Goal: Transaction & Acquisition: Purchase product/service

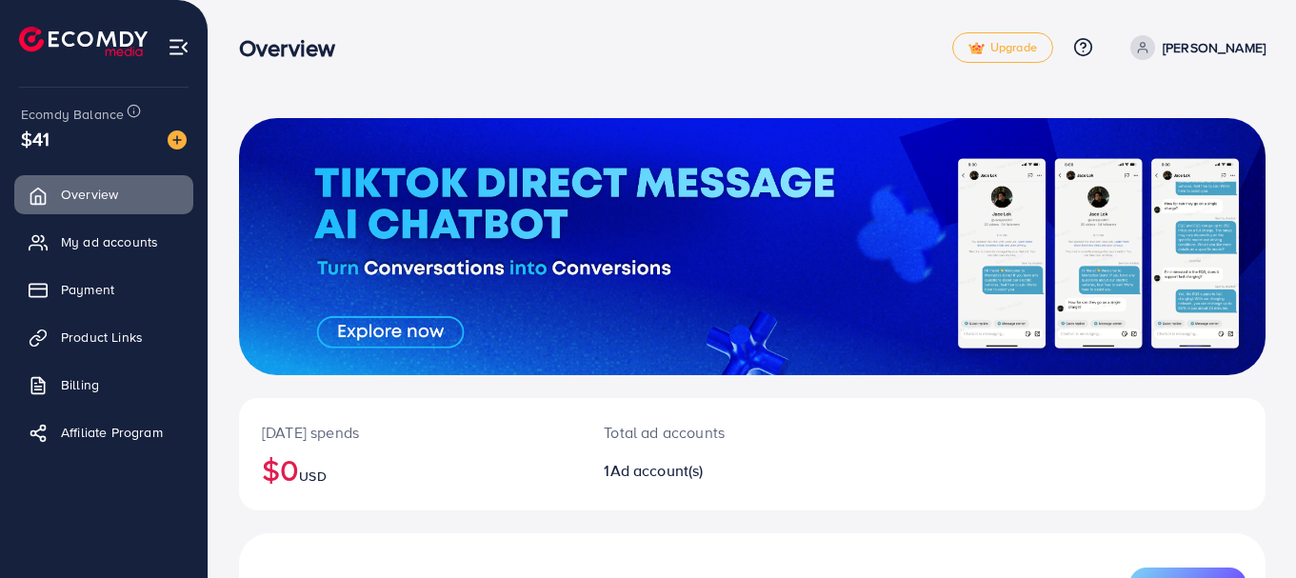
click at [424, 440] on p "Today's spends" at bounding box center [410, 432] width 296 height 23
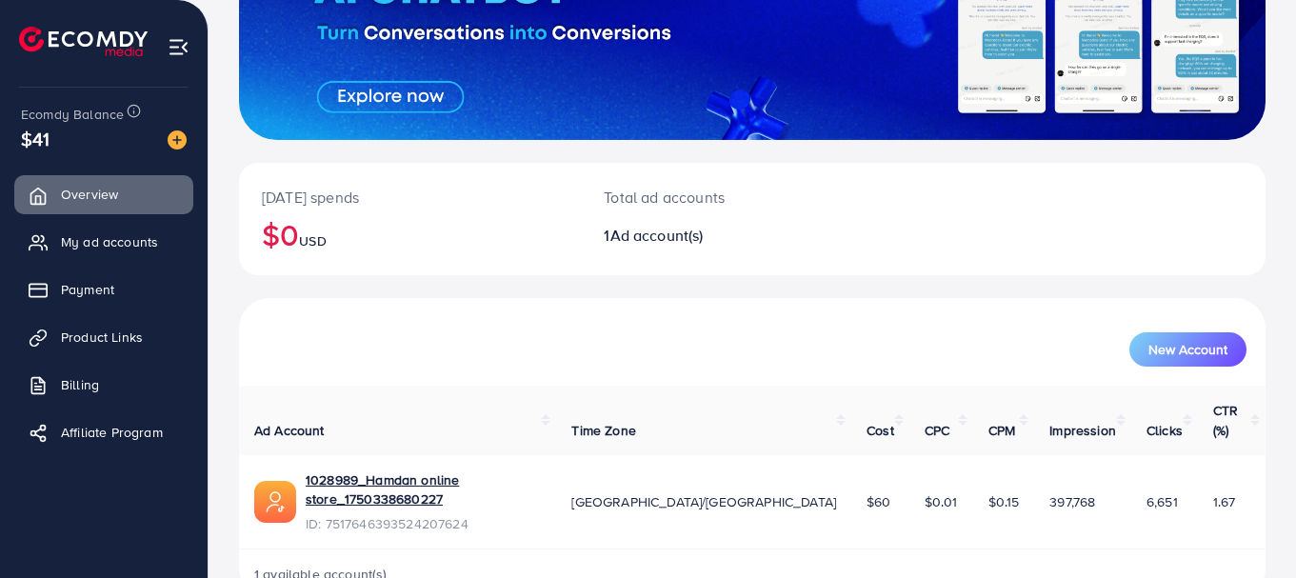
scroll to position [249, 0]
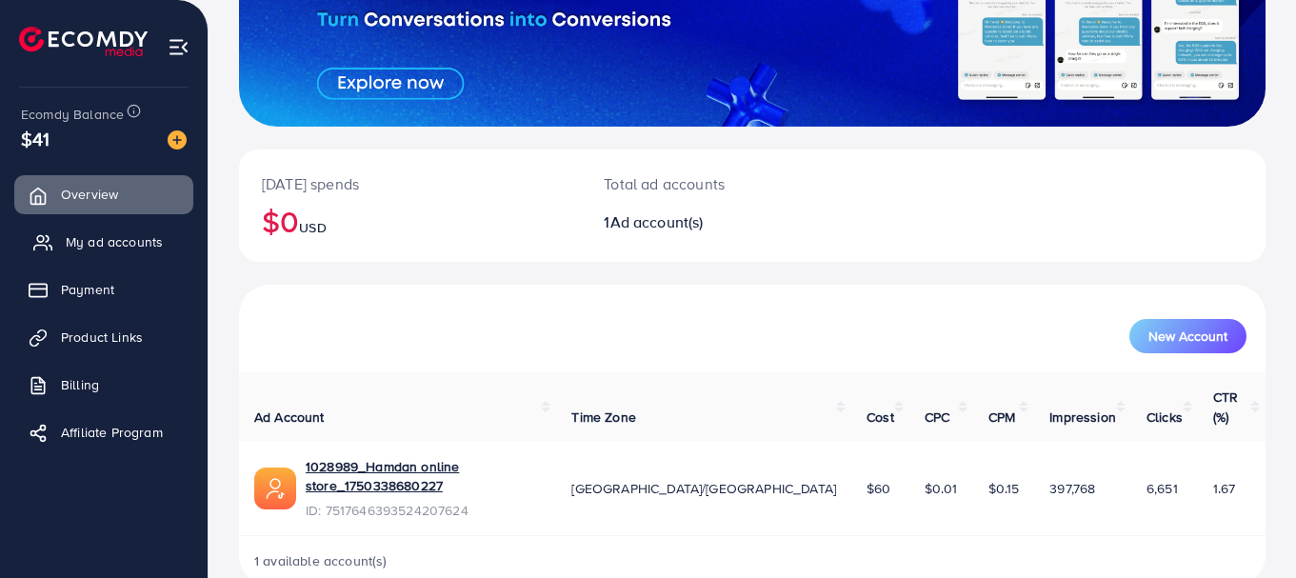
click at [151, 252] on link "My ad accounts" at bounding box center [103, 242] width 179 height 38
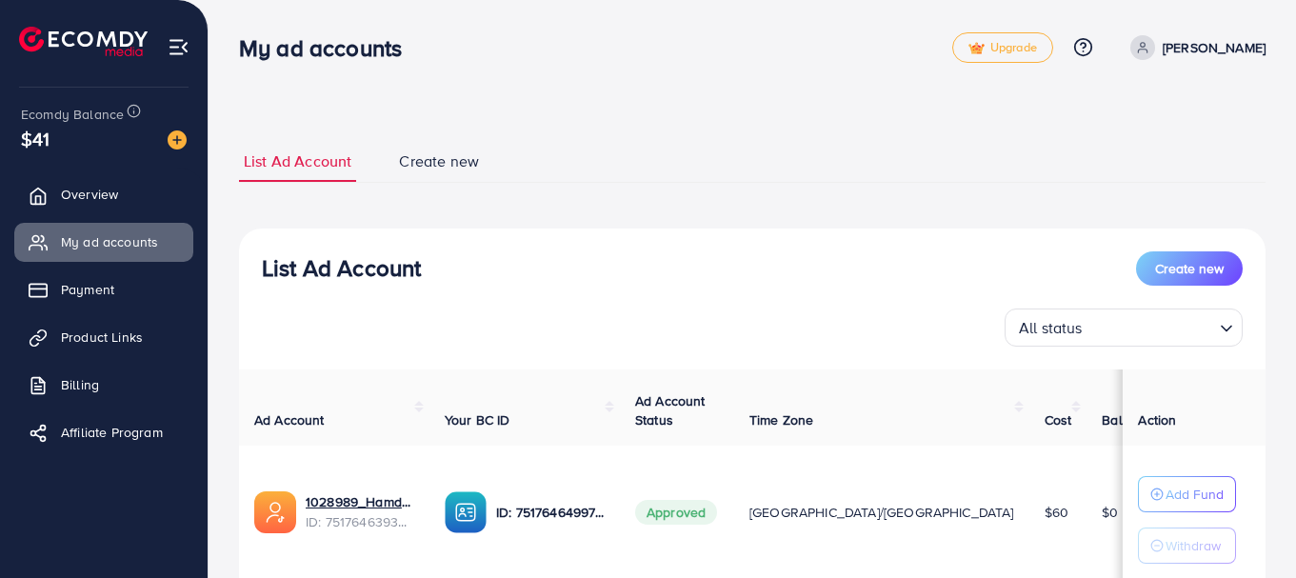
click at [1029, 475] on td "$60" at bounding box center [1058, 513] width 58 height 134
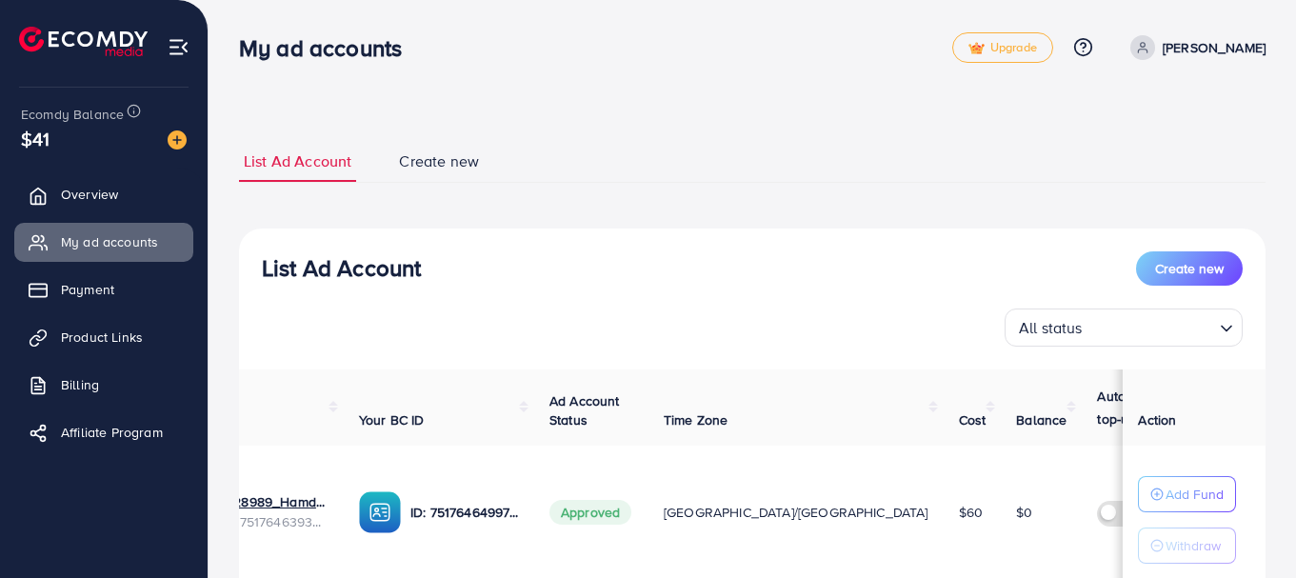
scroll to position [0, 104]
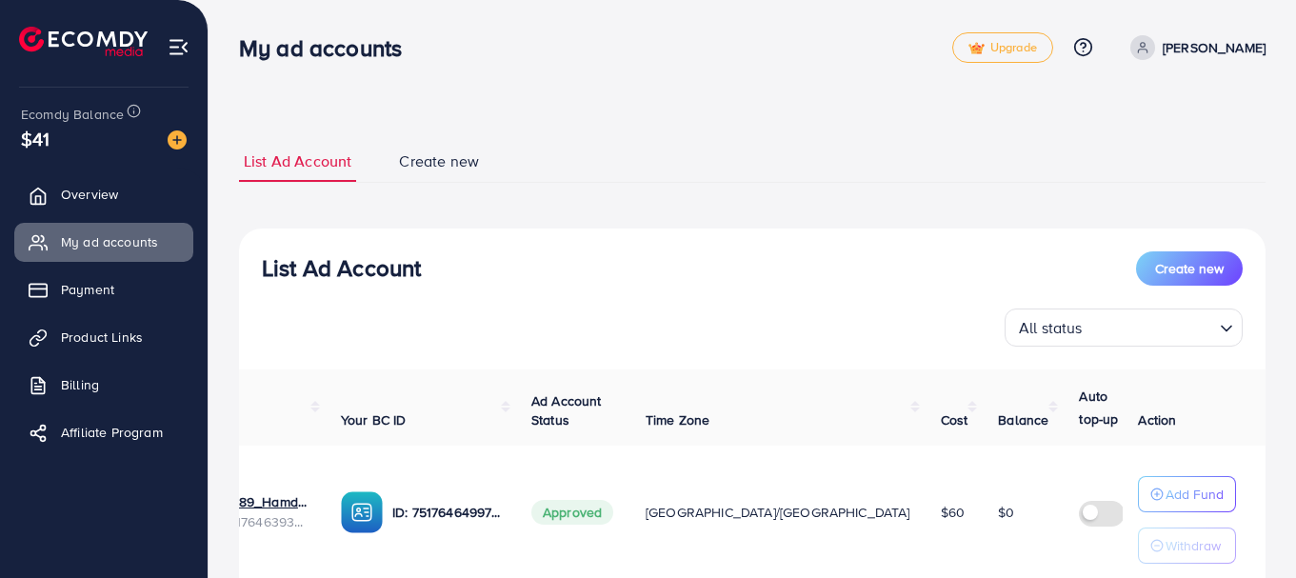
click at [1264, 481] on td "Add Fund Withdraw" at bounding box center [1194, 513] width 143 height 134
click at [1170, 500] on p "Add Fund" at bounding box center [1195, 494] width 58 height 23
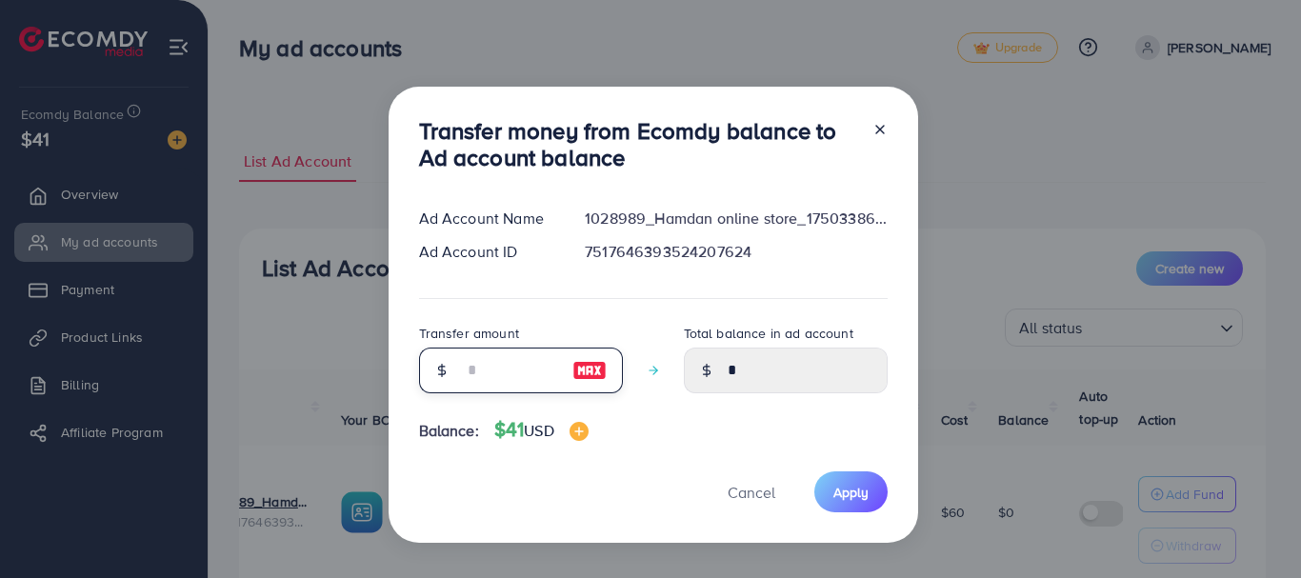
click at [473, 369] on input "number" at bounding box center [510, 371] width 95 height 46
type input "*"
type input "****"
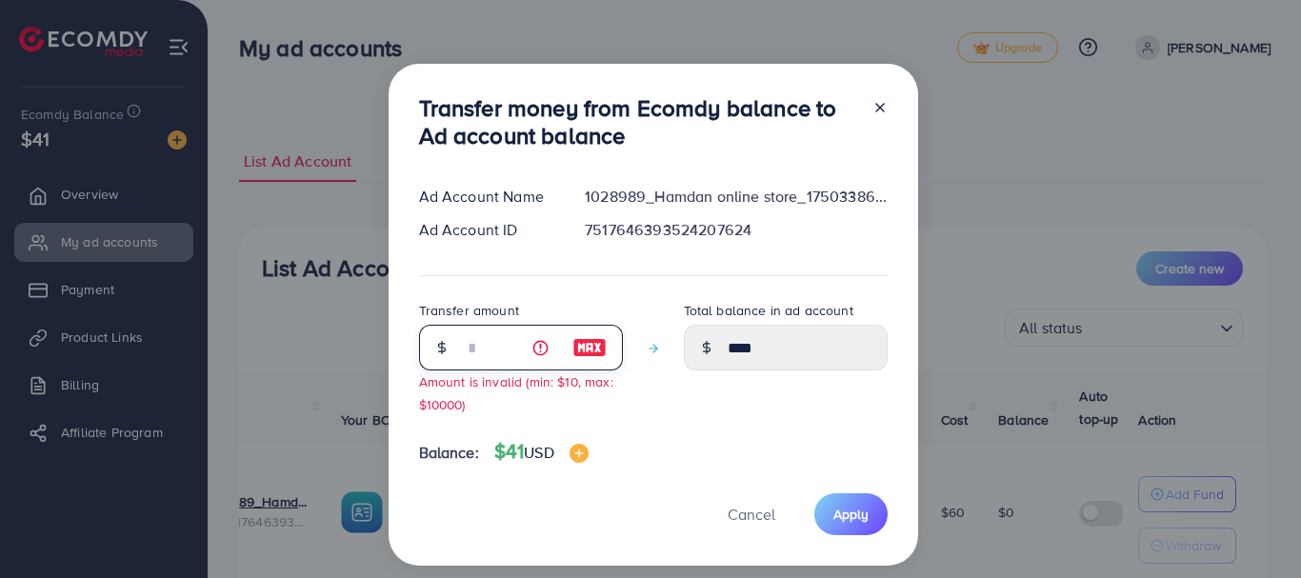
type input "**"
type input "*****"
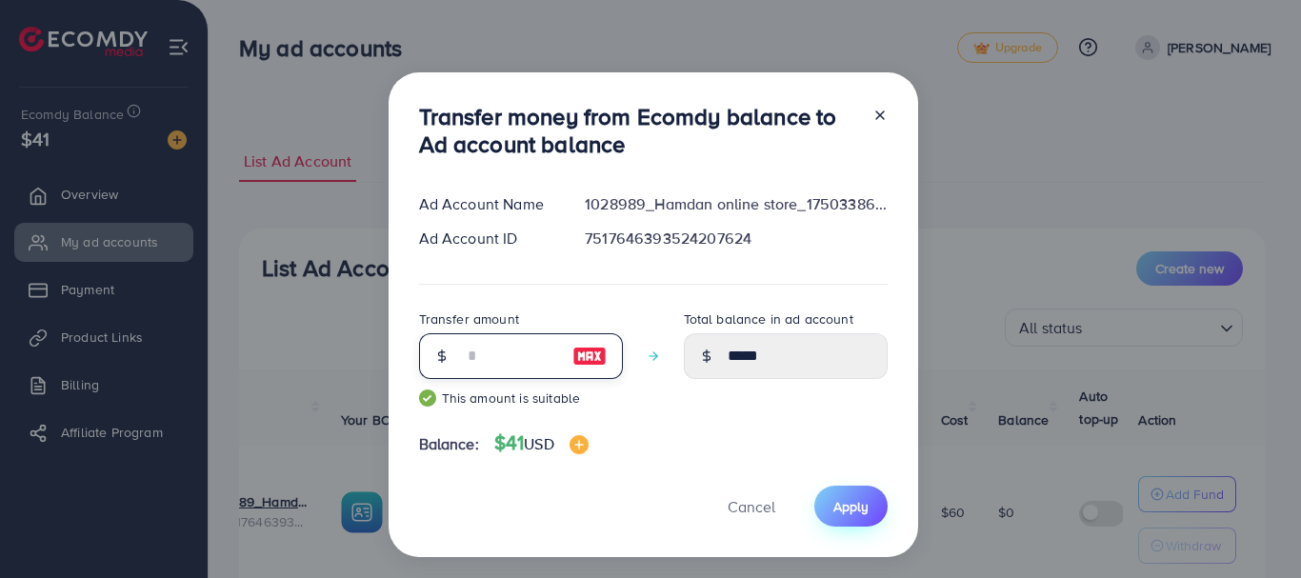
type input "**"
click at [833, 513] on span "Apply" at bounding box center [850, 506] width 35 height 19
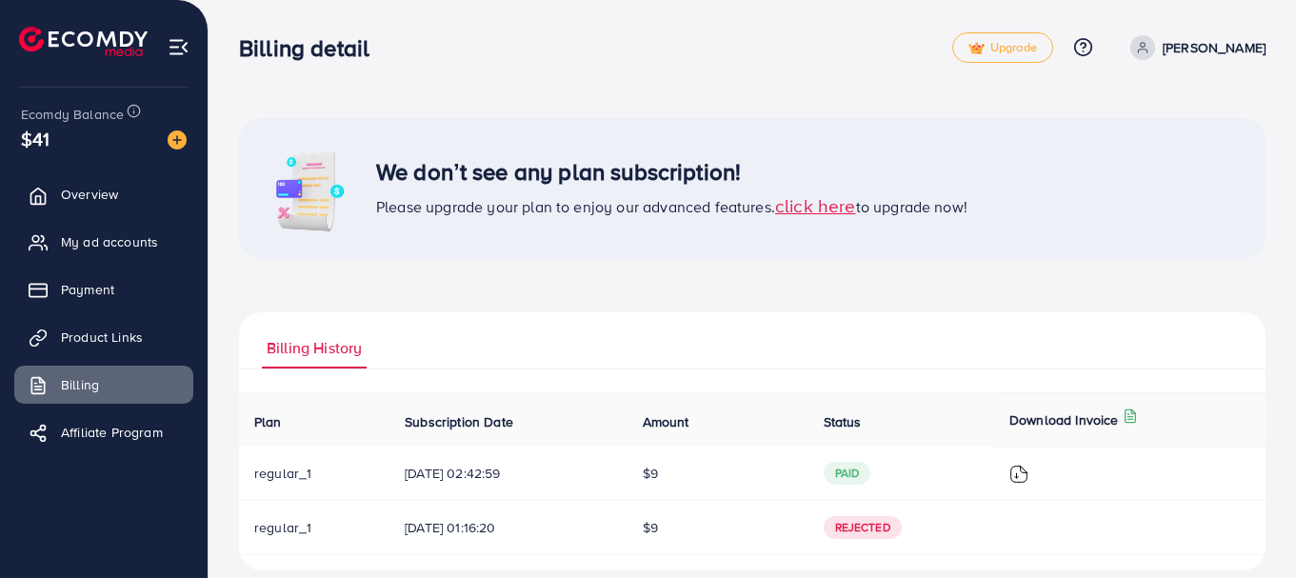
scroll to position [23, 0]
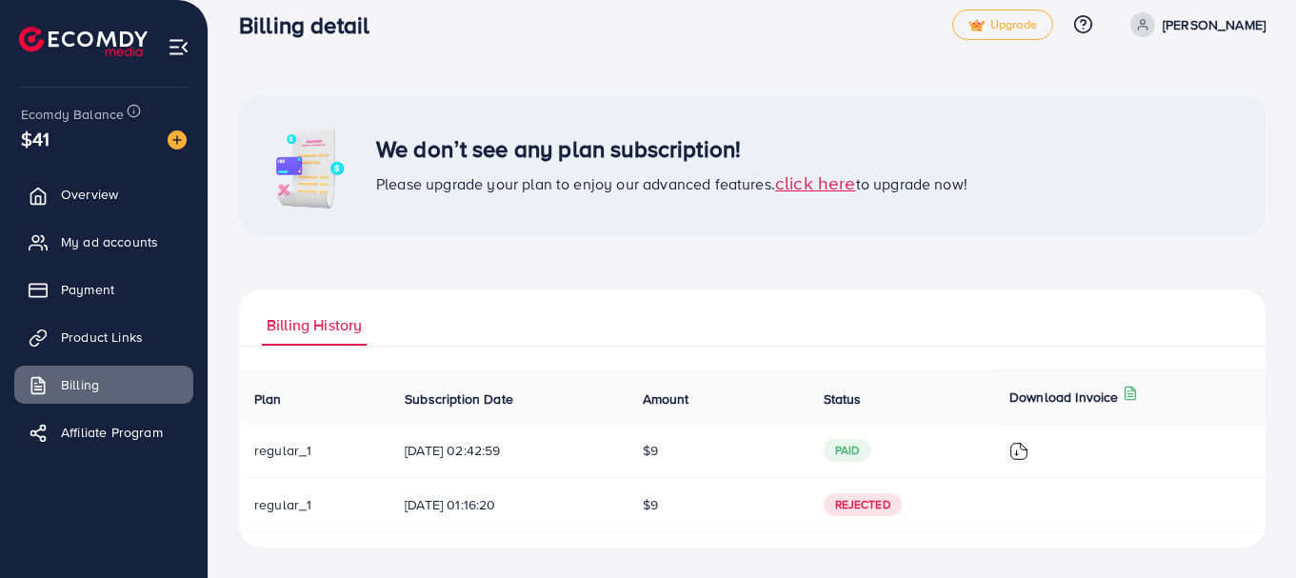
click at [825, 180] on span "click here" at bounding box center [815, 183] width 81 height 26
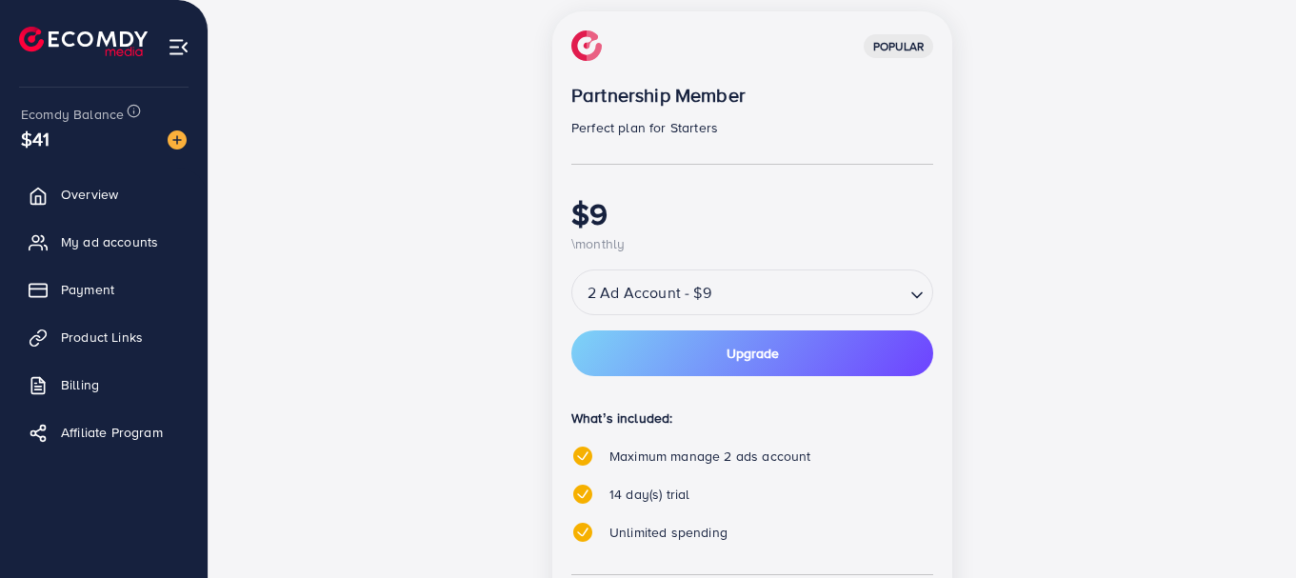
scroll to position [287, 0]
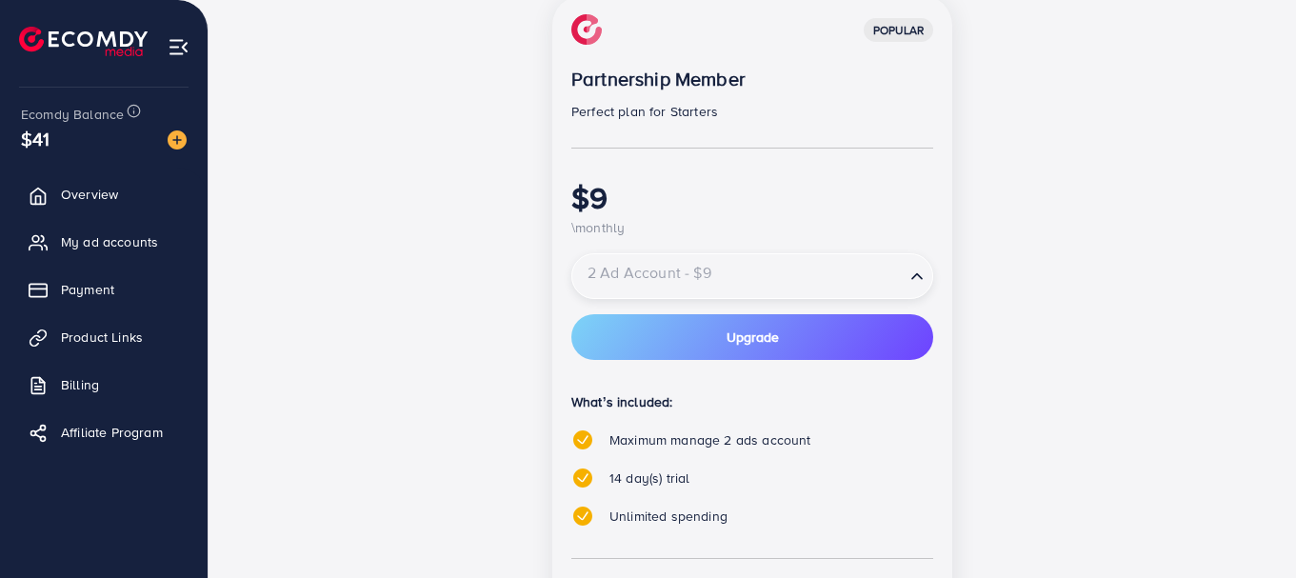
click at [841, 279] on input "Search for option" at bounding box center [738, 276] width 329 height 33
click at [834, 282] on input "Search for option" at bounding box center [738, 276] width 329 height 33
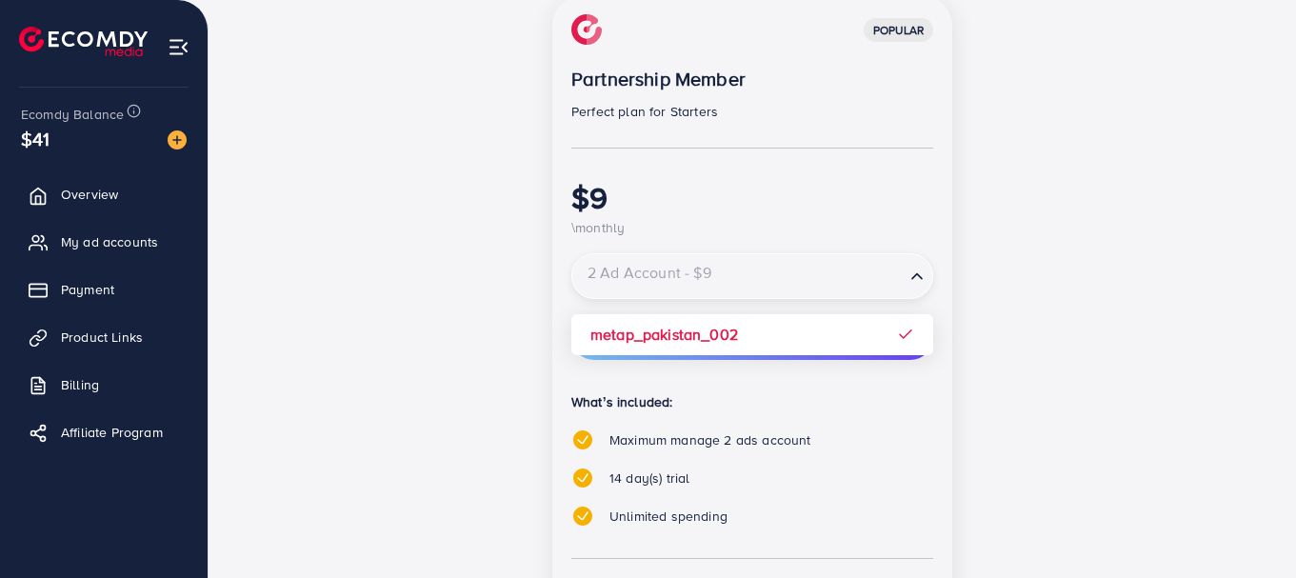
click at [834, 282] on input "Search for option" at bounding box center [738, 276] width 329 height 33
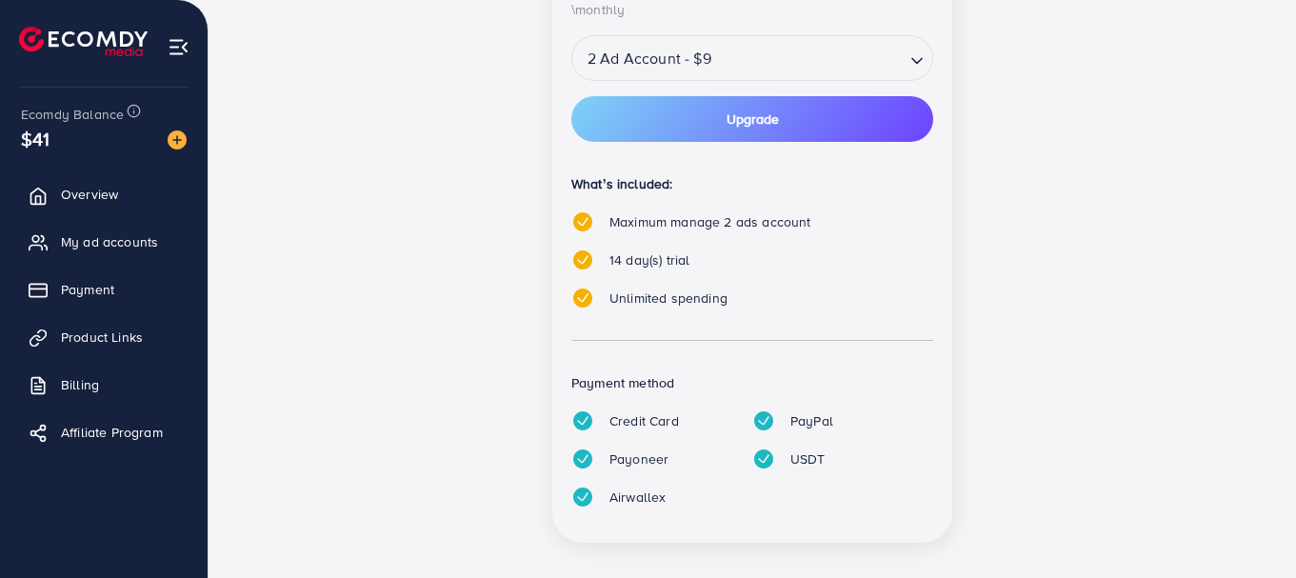
scroll to position [523, 0]
